Goal: Task Accomplishment & Management: Complete application form

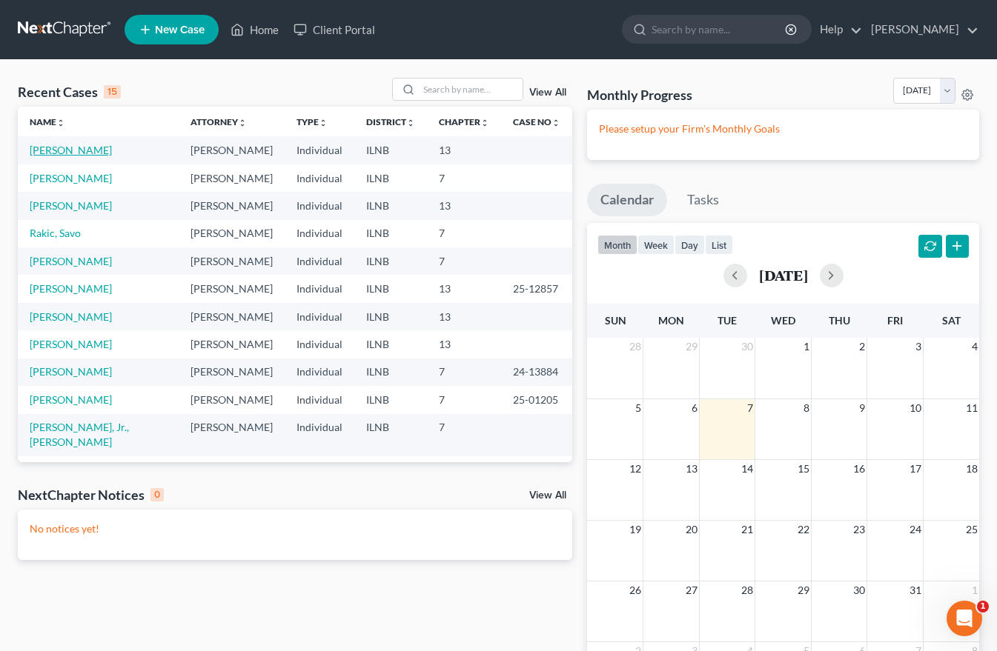
click at [82, 153] on link "[PERSON_NAME]" at bounding box center [71, 150] width 82 height 13
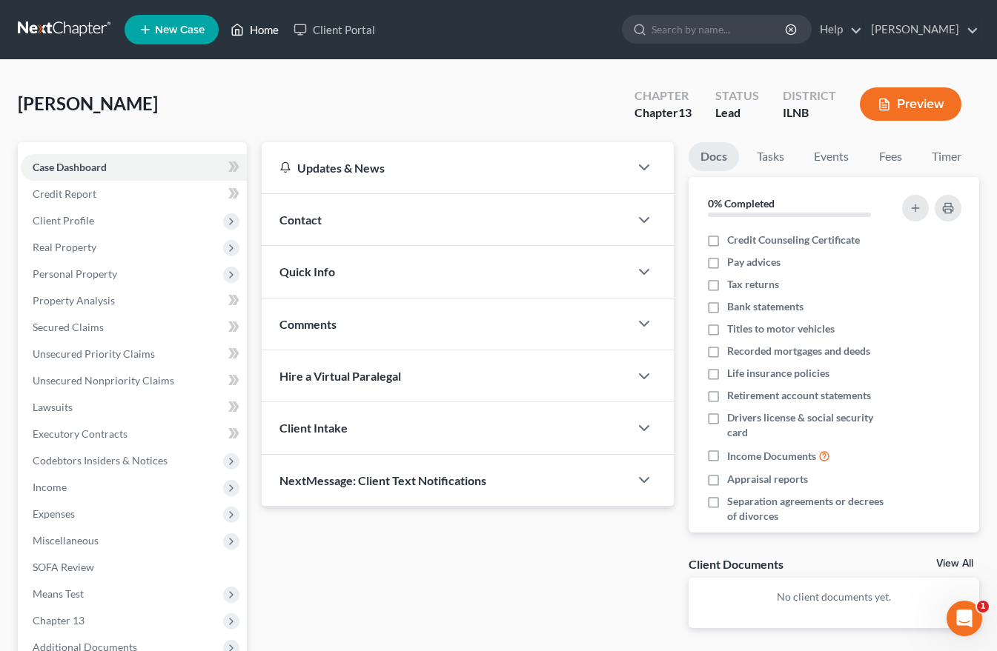
click at [260, 27] on link "Home" at bounding box center [254, 29] width 63 height 27
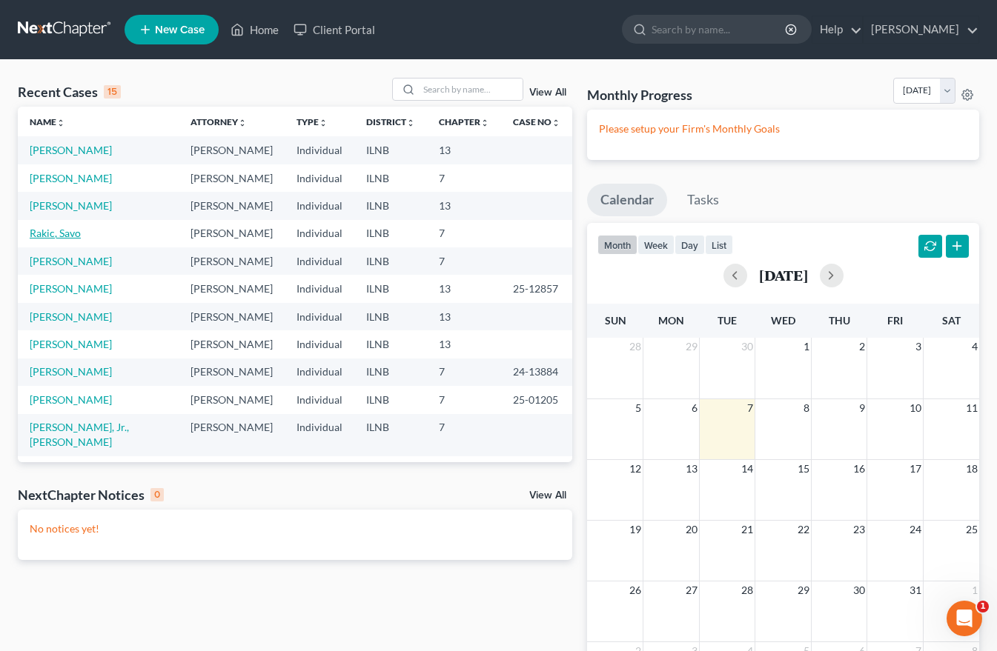
click at [70, 231] on link "Rakic, Savo" at bounding box center [55, 233] width 51 height 13
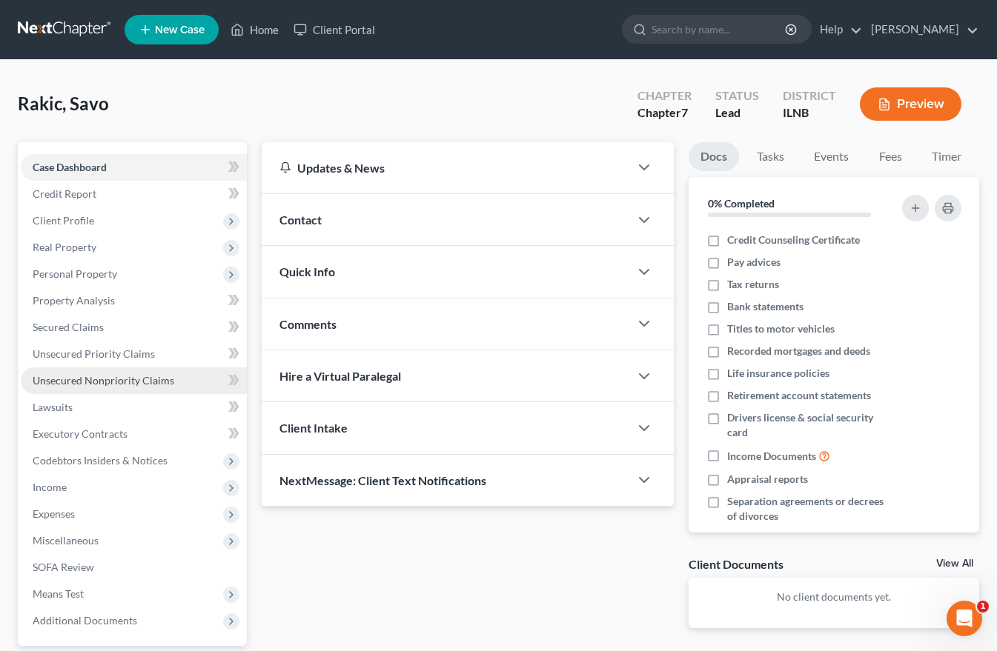
click at [119, 378] on span "Unsecured Nonpriority Claims" at bounding box center [104, 380] width 142 height 13
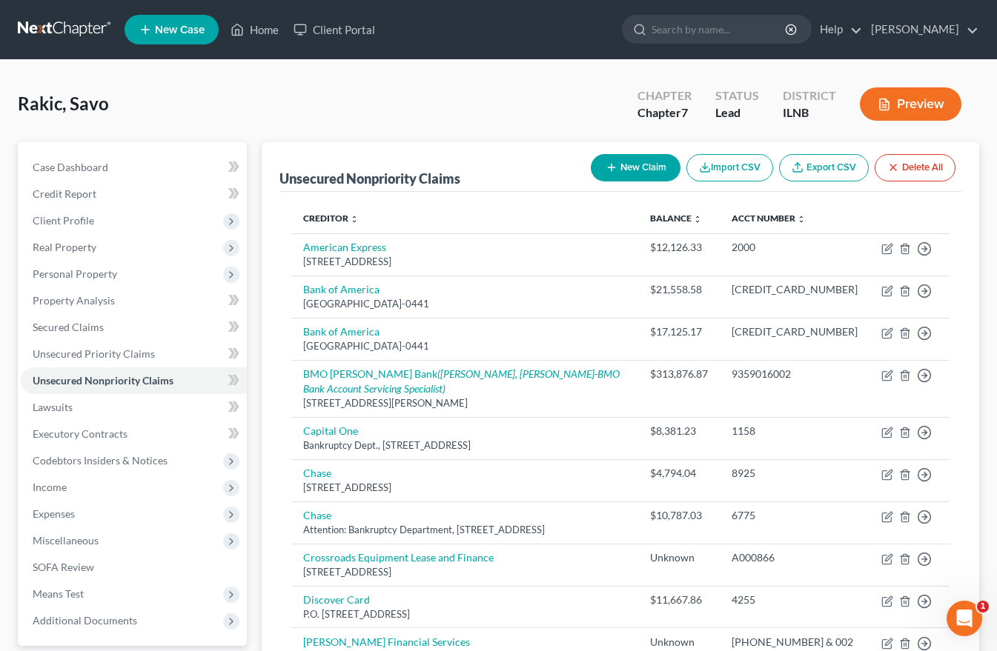
click at [629, 165] on button "New Claim" at bounding box center [635, 167] width 90 height 27
select select "0"
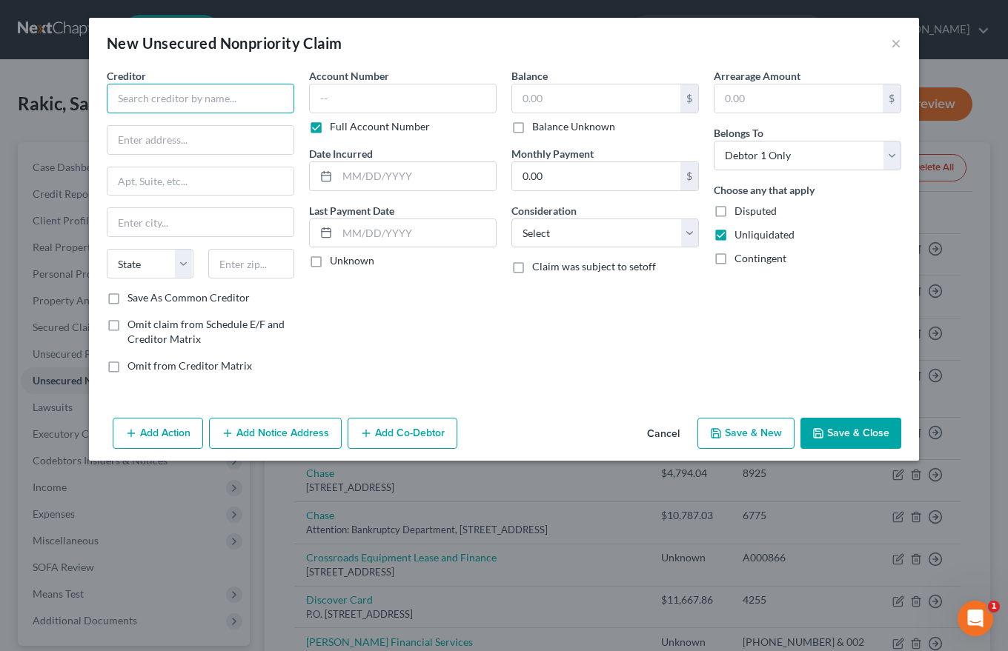
click at [151, 102] on input "text" at bounding box center [200, 99] width 187 height 30
click at [157, 116] on div "Creditor * Saint [PERSON_NAME] Of [PERSON_NAME] State [US_STATE] AK AR AZ CA CO…" at bounding box center [200, 179] width 187 height 222
click at [233, 98] on input "Saint [PERSON_NAME] Of [PERSON_NAME]" at bounding box center [200, 99] width 187 height 30
type input "[GEOGRAPHIC_DATA][PERSON_NAME][PERSON_NAME]"
type input "[STREET_ADDRESS]"
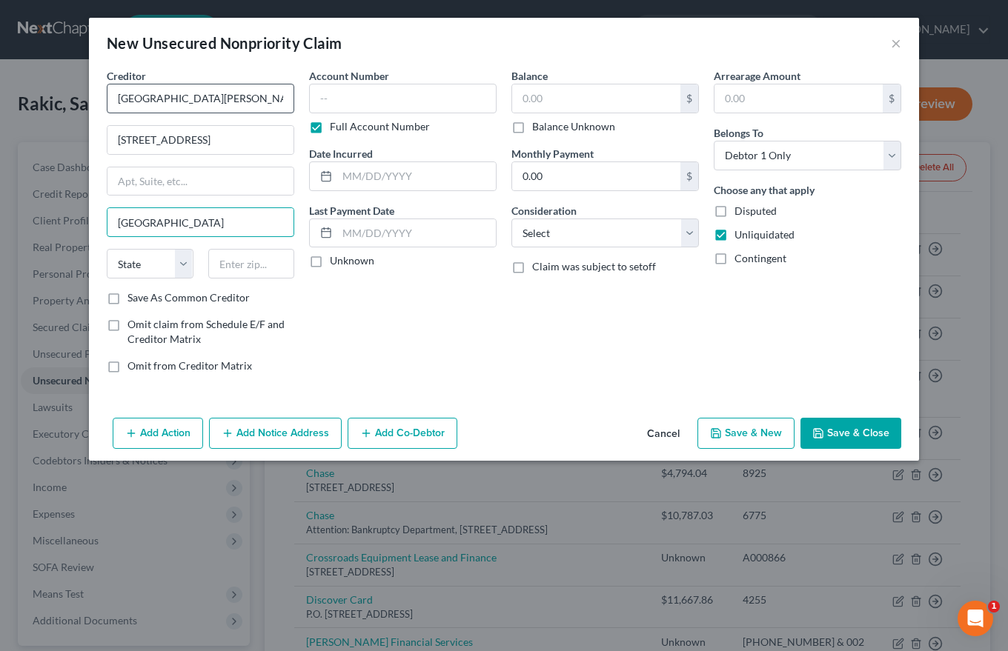
type input "[GEOGRAPHIC_DATA]"
select select "14"
type input "5"
type input "60622"
click at [127, 301] on label "Save As Common Creditor" at bounding box center [188, 297] width 122 height 15
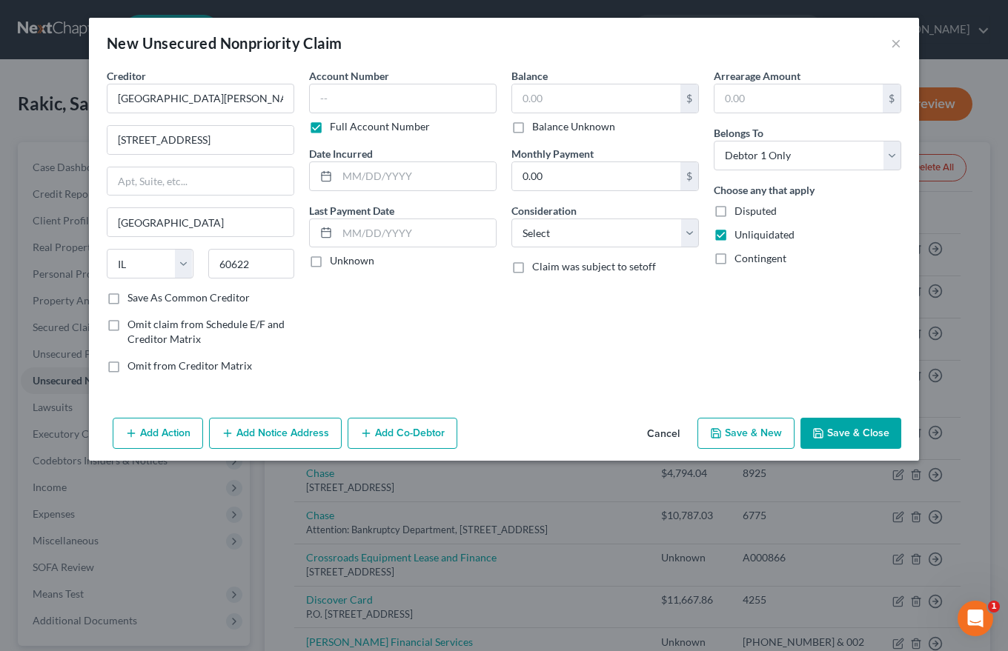
click at [133, 300] on input "Save As Common Creditor" at bounding box center [138, 295] width 10 height 10
checkbox input "true"
click at [329, 95] on input "text" at bounding box center [402, 99] width 187 height 30
type input "714000031276"
click at [340, 178] on input "text" at bounding box center [416, 176] width 159 height 28
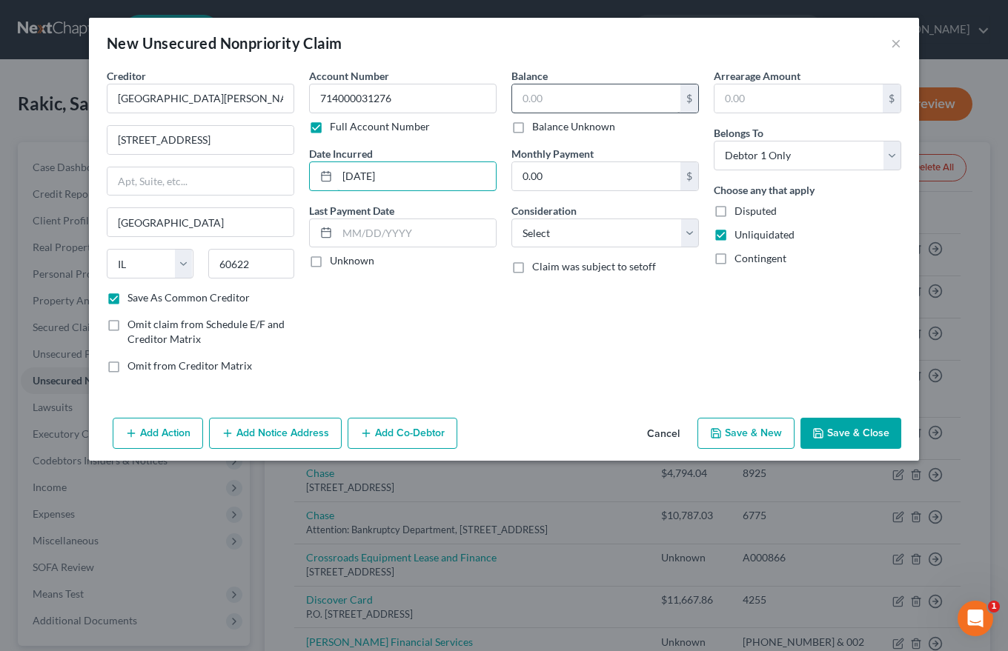
type input "[DATE]"
click at [522, 96] on input "text" at bounding box center [596, 98] width 168 height 28
type input "6,796.00"
click at [330, 261] on label "Unknown" at bounding box center [352, 260] width 44 height 15
click at [336, 261] on input "Unknown" at bounding box center [341, 258] width 10 height 10
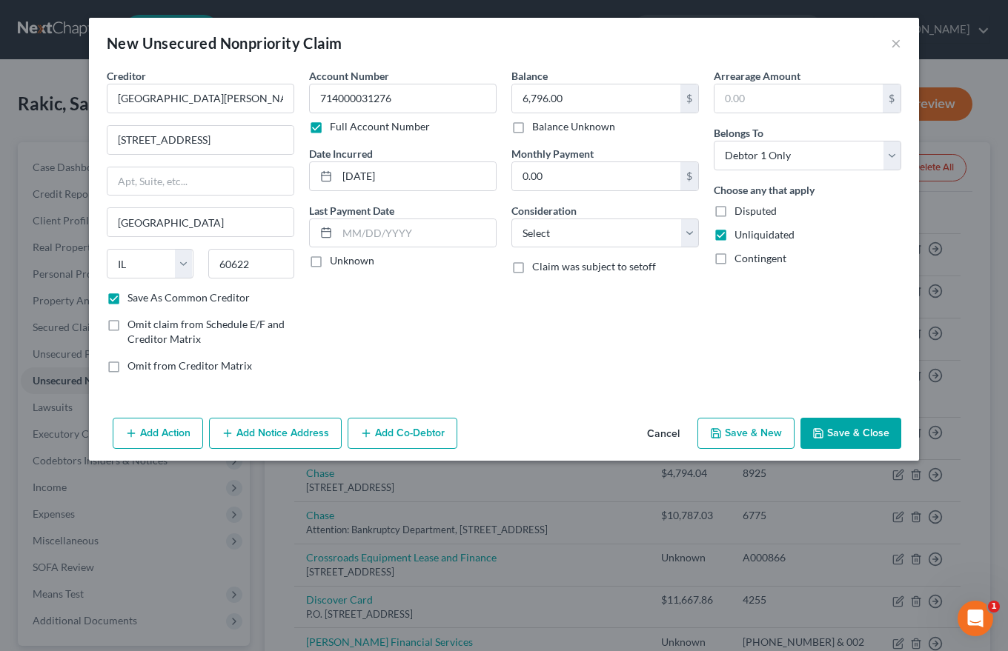
checkbox input "true"
click at [528, 232] on select "Select Cable / Satellite Services Collection Agency Credit Card Debt Debt Couns…" at bounding box center [604, 234] width 187 height 30
select select "9"
click at [511, 219] on select "Select Cable / Satellite Services Collection Agency Credit Card Debt Debt Couns…" at bounding box center [604, 234] width 187 height 30
click at [859, 430] on button "Save & Close" at bounding box center [850, 433] width 101 height 31
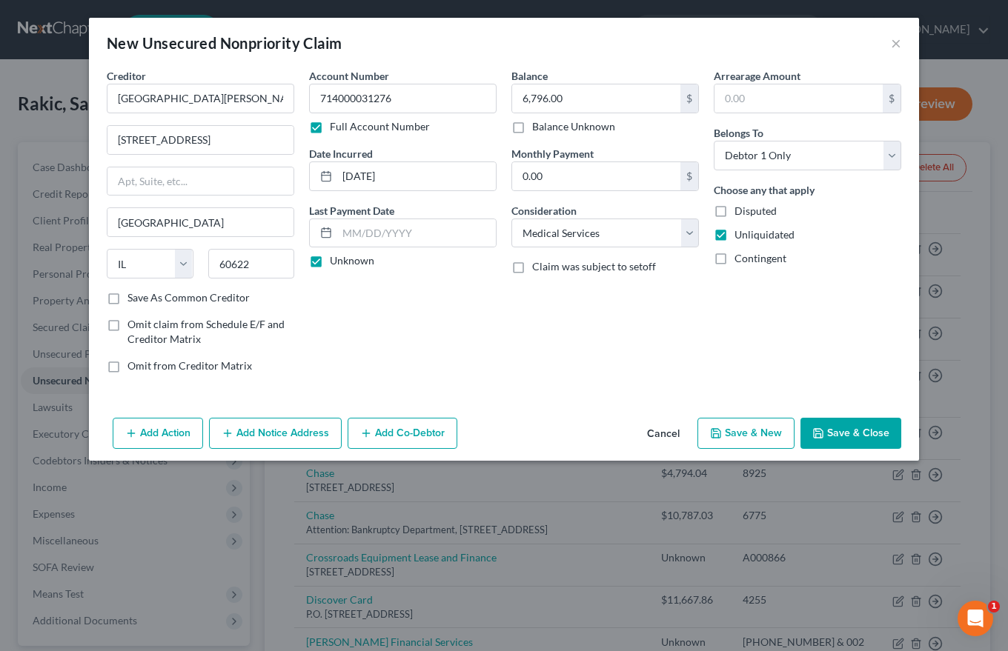
checkbox input "false"
